Goal: Task Accomplishment & Management: Complete application form

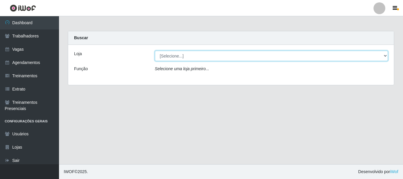
click at [229, 57] on select "[Selecione...] Necão Restaurante" at bounding box center [271, 56] width 233 height 10
select select "334"
click at [155, 51] on select "[Selecione...] Necão Restaurante" at bounding box center [271, 56] width 233 height 10
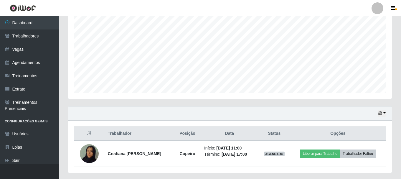
scroll to position [134, 0]
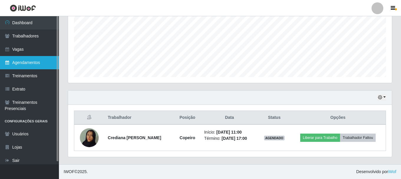
click at [39, 58] on link "Agendamentos" at bounding box center [29, 62] width 59 height 13
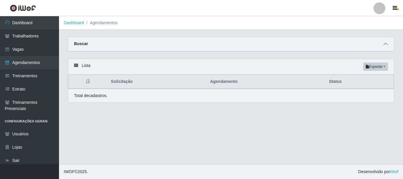
click at [385, 46] on icon at bounding box center [385, 44] width 4 height 4
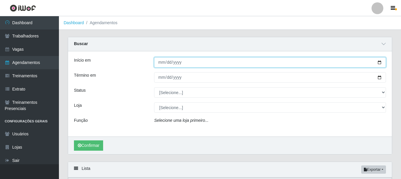
click at [378, 62] on input "Início em" at bounding box center [270, 62] width 232 height 10
type input "[DATE]"
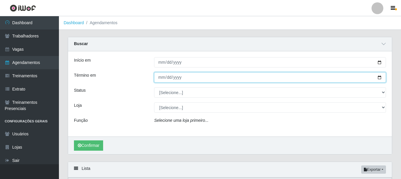
click at [380, 78] on input "Término em" at bounding box center [270, 77] width 232 height 10
type input "[DATE]"
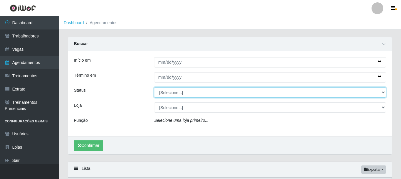
click at [216, 95] on select "[Selecione...] AGENDADO AGUARDANDO LIBERAR EM ANDAMENTO EM REVISÃO FINALIZADO C…" at bounding box center [270, 92] width 232 height 10
select select "AGENDADO"
click at [154, 88] on select "[Selecione...] AGENDADO AGUARDANDO LIBERAR EM ANDAMENTO EM REVISÃO FINALIZADO C…" at bounding box center [270, 92] width 232 height 10
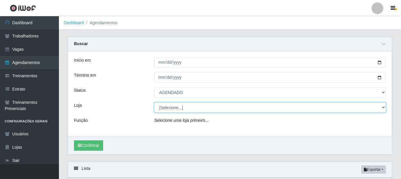
click at [203, 108] on select "[Selecione...] Necão Restaurante" at bounding box center [270, 107] width 232 height 10
select select "334"
click at [154, 103] on select "[Selecione...] Necão Restaurante" at bounding box center [270, 107] width 232 height 10
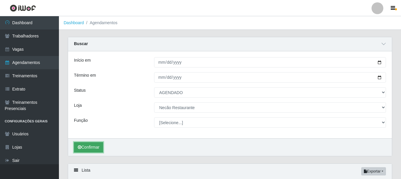
click at [92, 144] on button "Confirmar" at bounding box center [88, 147] width 29 height 10
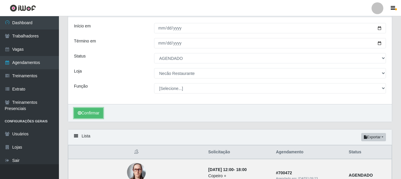
scroll to position [5, 0]
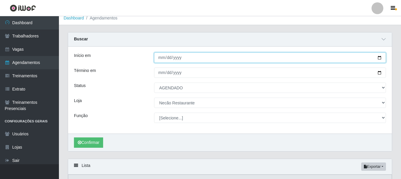
click at [381, 58] on input "[DATE]" at bounding box center [270, 58] width 232 height 10
type input "[DATE]"
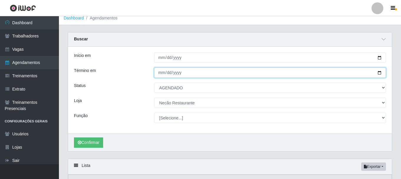
click at [379, 74] on input "[DATE]" at bounding box center [270, 73] width 232 height 10
type input "[DATE]"
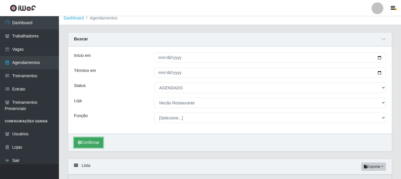
click at [87, 142] on button "Confirmar" at bounding box center [88, 142] width 29 height 10
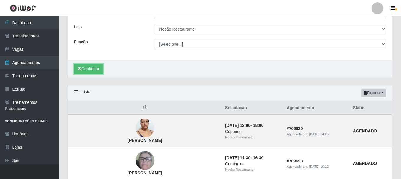
scroll to position [19, 0]
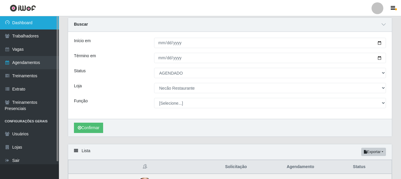
click at [50, 21] on link "Dashboard" at bounding box center [29, 22] width 59 height 13
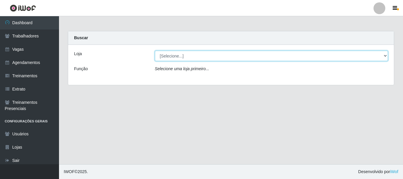
click at [332, 55] on select "[Selecione...] Necão Restaurante" at bounding box center [271, 56] width 233 height 10
select select "334"
click at [155, 51] on select "[Selecione...] Necão Restaurante" at bounding box center [271, 56] width 233 height 10
